Goal: Find contact information: Find contact information

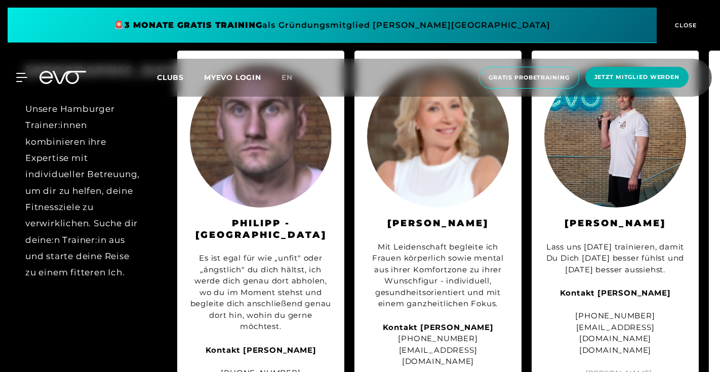
scroll to position [1961, 0]
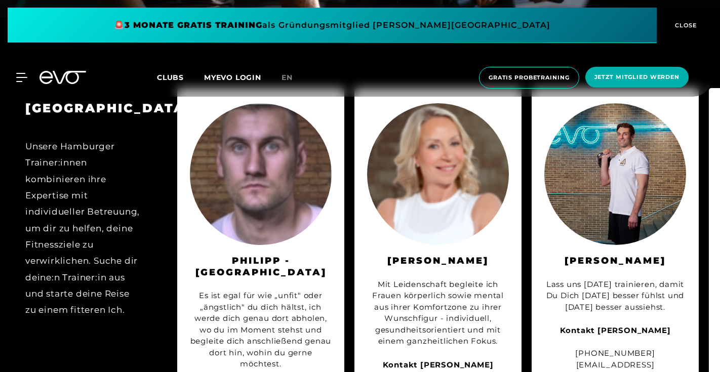
scroll to position [1925, 0]
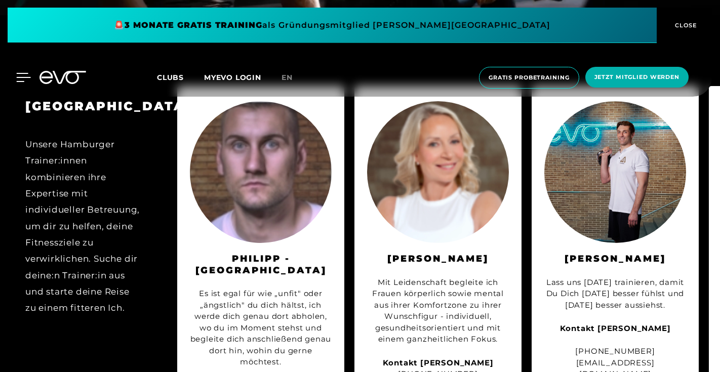
click at [20, 78] on icon at bounding box center [23, 77] width 15 height 9
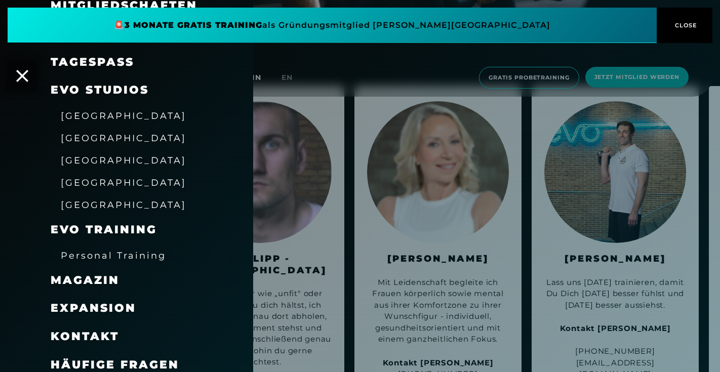
scroll to position [115, 0]
click at [83, 330] on span "Kontakt" at bounding box center [85, 337] width 68 height 14
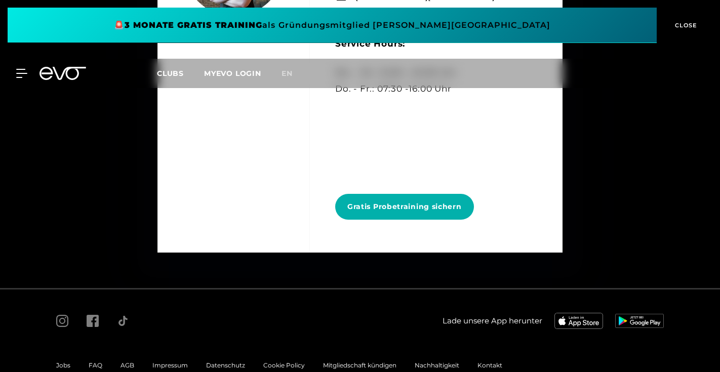
scroll to position [4898, 0]
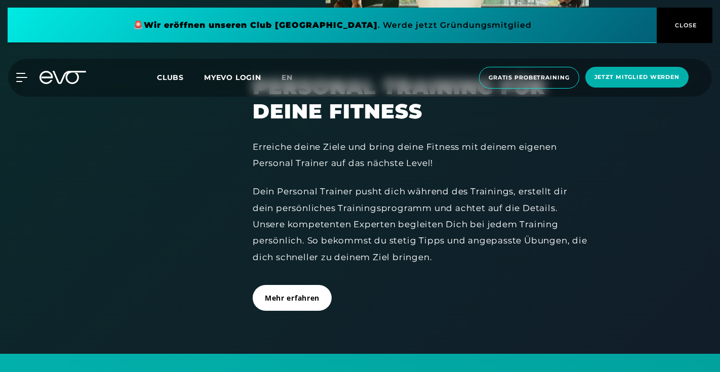
scroll to position [1236, 0]
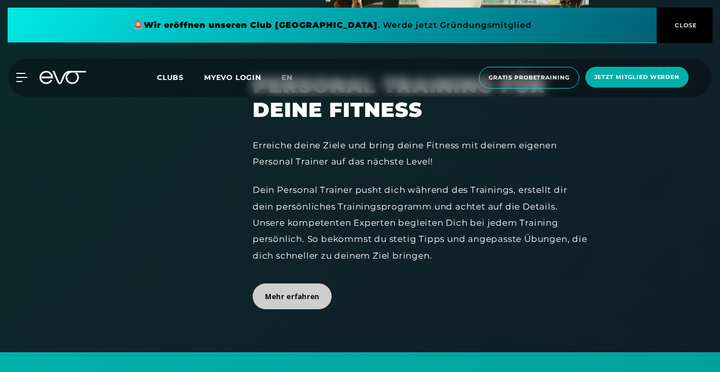
click at [287, 291] on span "Mehr erfahren" at bounding box center [292, 296] width 55 height 11
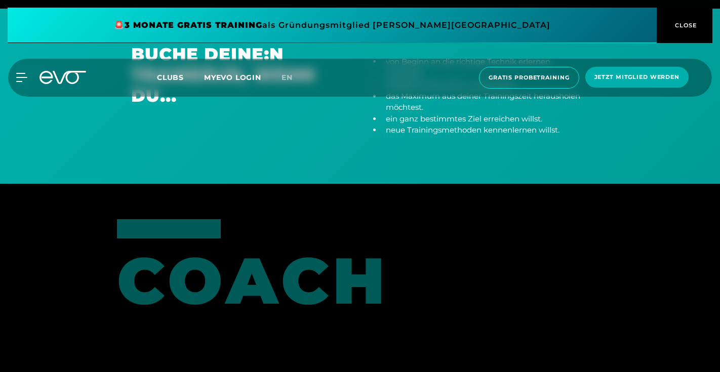
scroll to position [65, 0]
